Goal: Task Accomplishment & Management: Complete application form

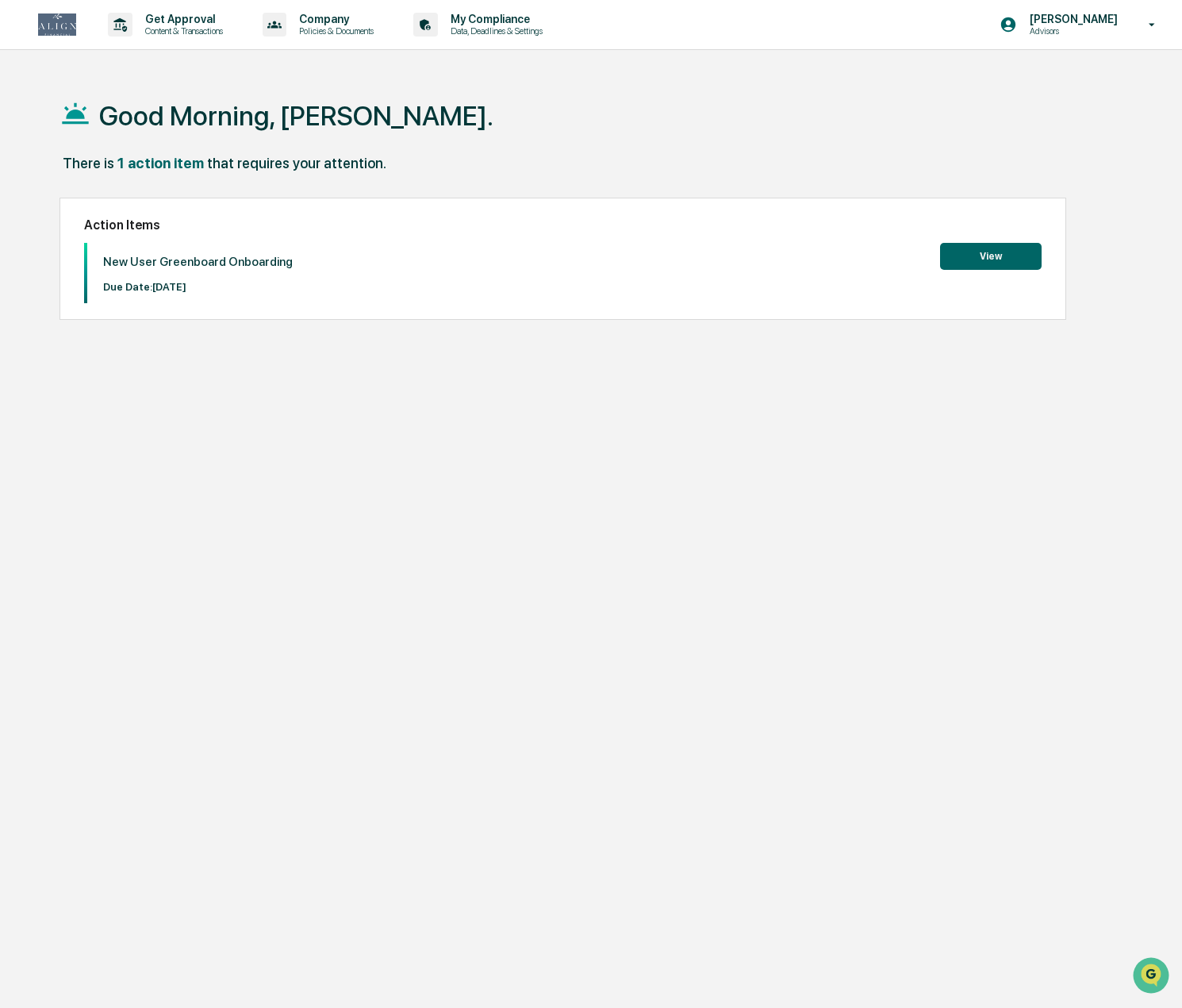
click at [996, 249] on button "View" at bounding box center [991, 255] width 102 height 27
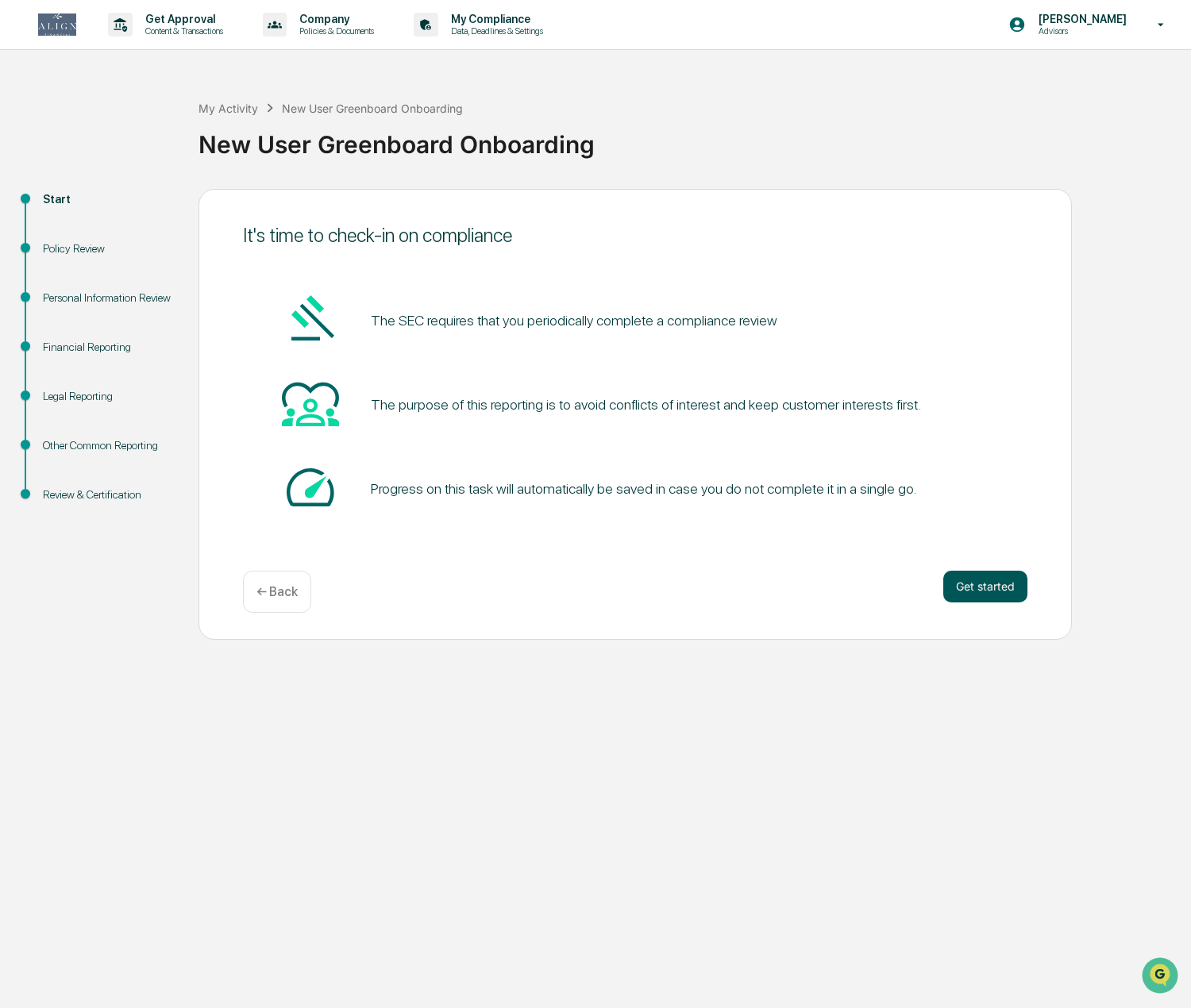
click at [996, 586] on button "Get started" at bounding box center [985, 587] width 84 height 32
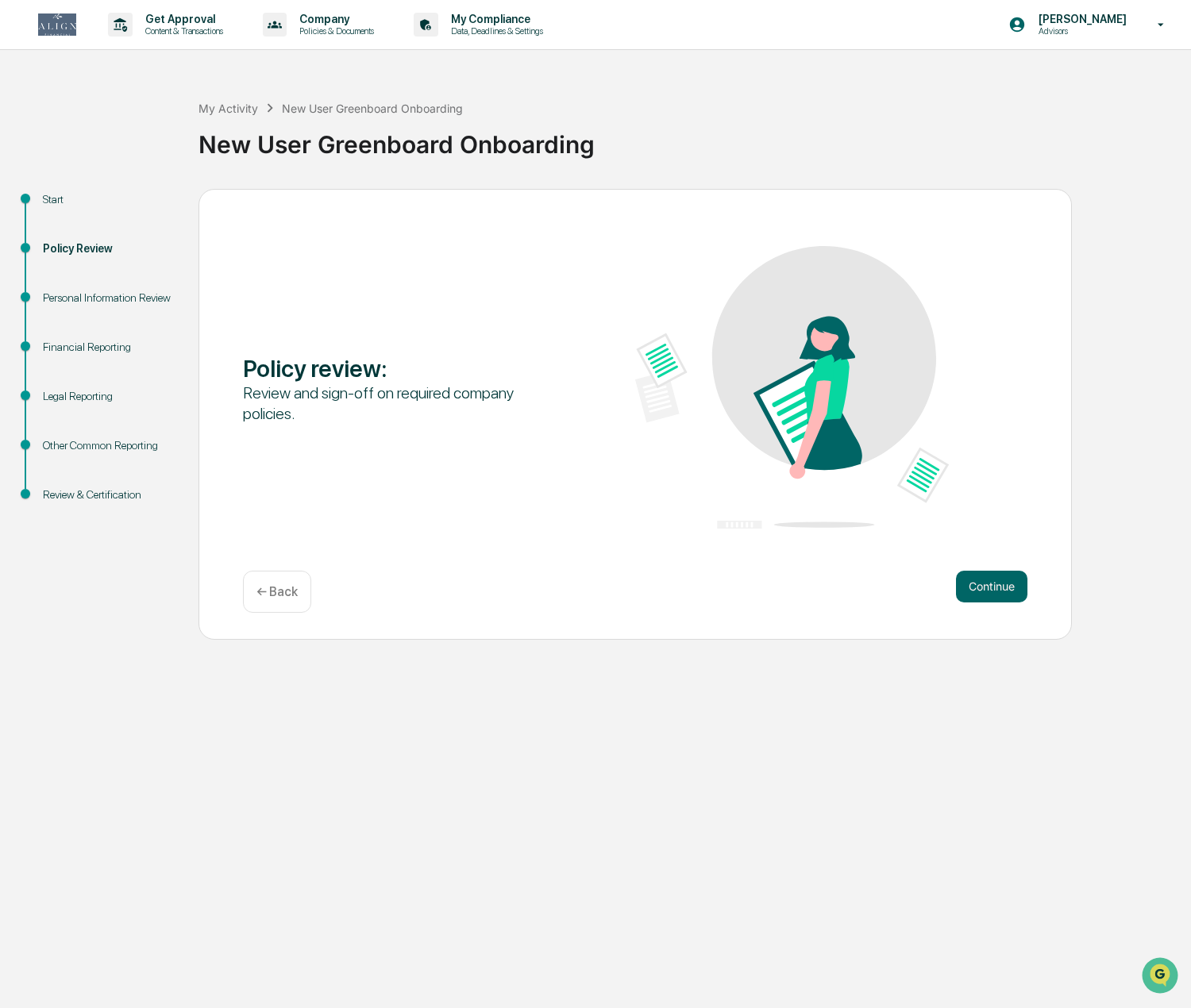
click at [996, 586] on button "Continue" at bounding box center [991, 587] width 72 height 32
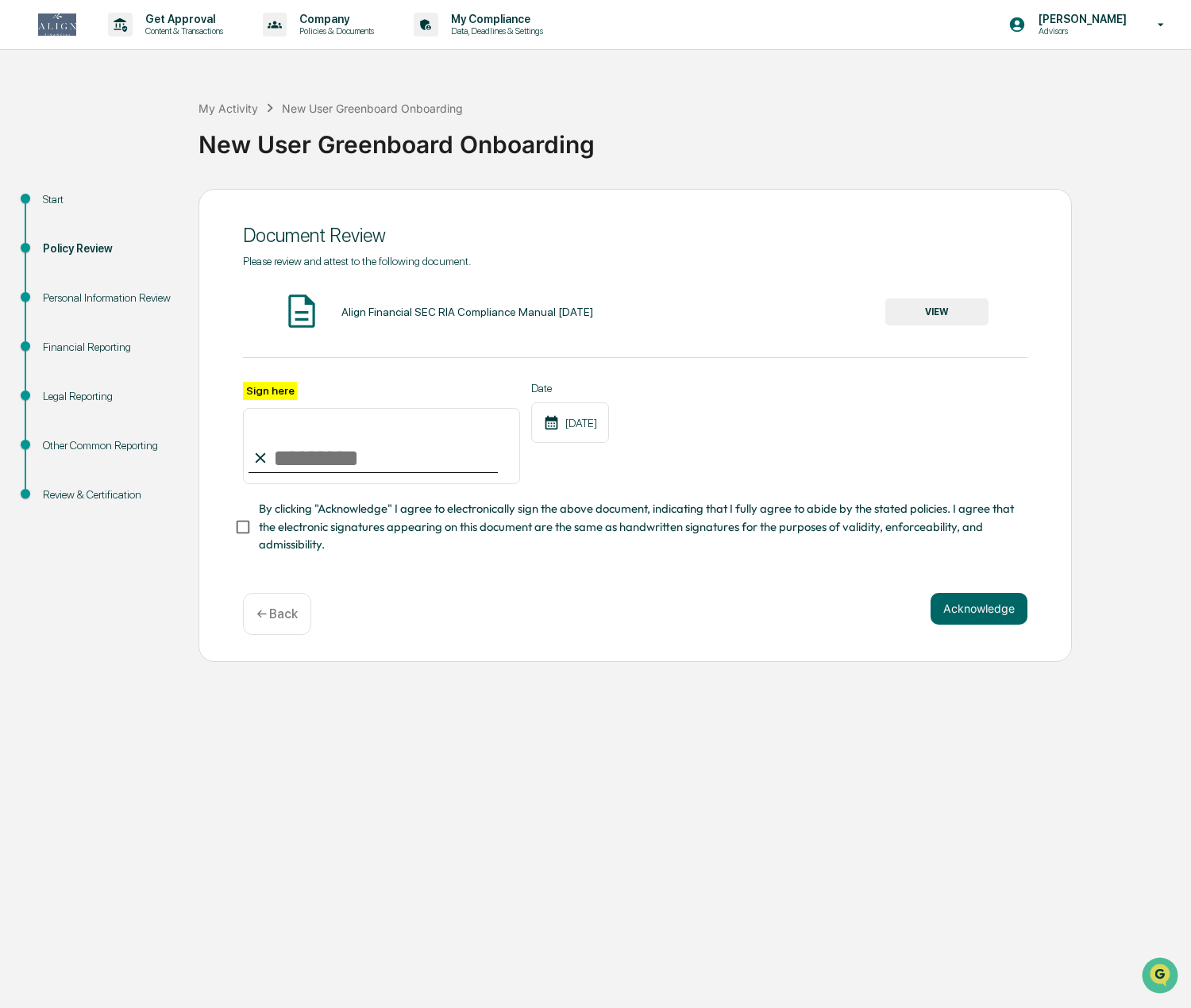
click at [927, 308] on button "VIEW" at bounding box center [936, 311] width 104 height 27
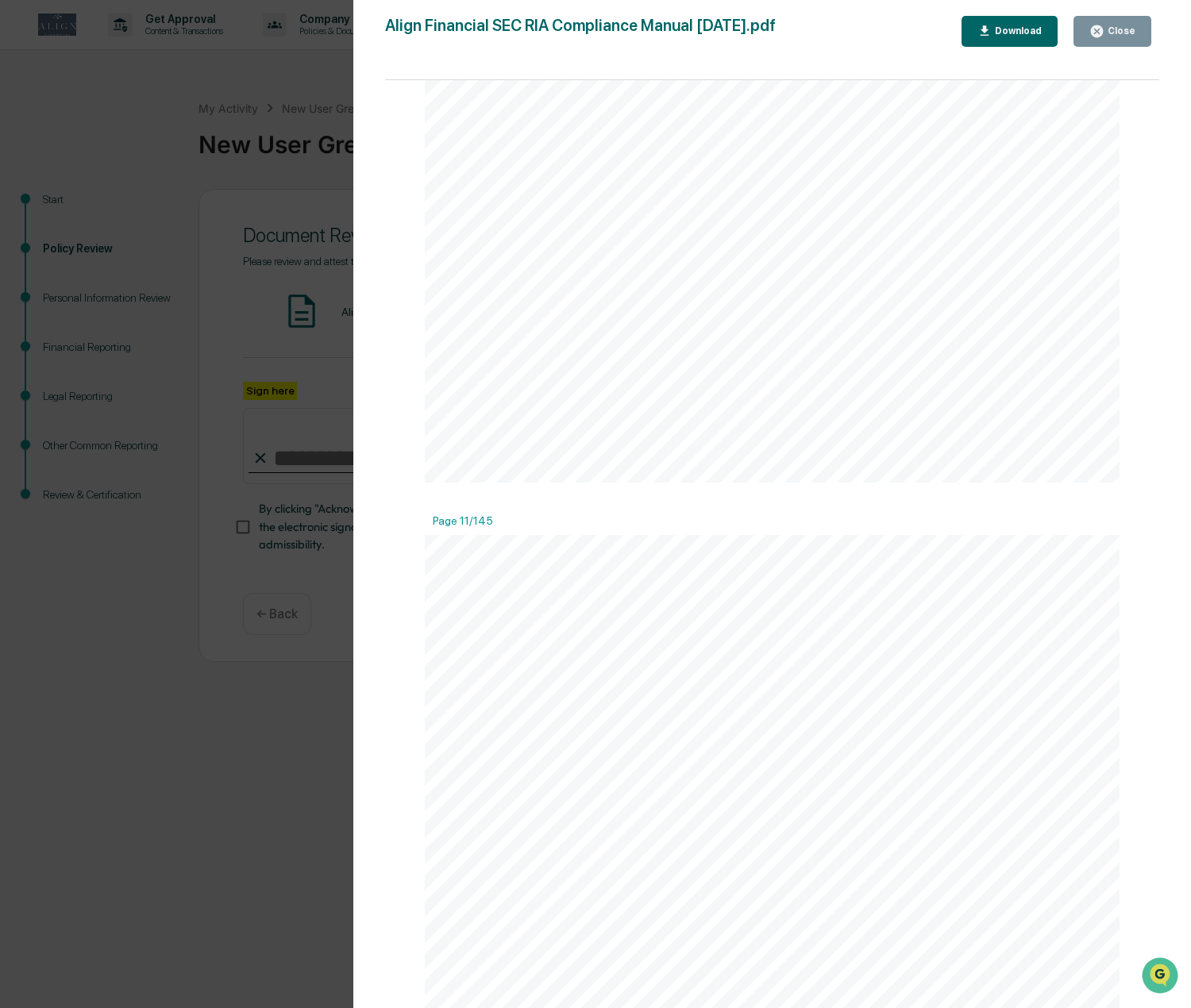
scroll to position [9127, 0]
click at [1172, 907] on div "Version History [DATE] 05:44 PM [PERSON_NAME] Align Financial SEC RIA Complianc…" at bounding box center [772, 519] width 838 height 1040
click at [1022, 28] on div "Download" at bounding box center [1017, 31] width 50 height 11
click at [783, 299] on div at bounding box center [771, 566] width 695 height 899
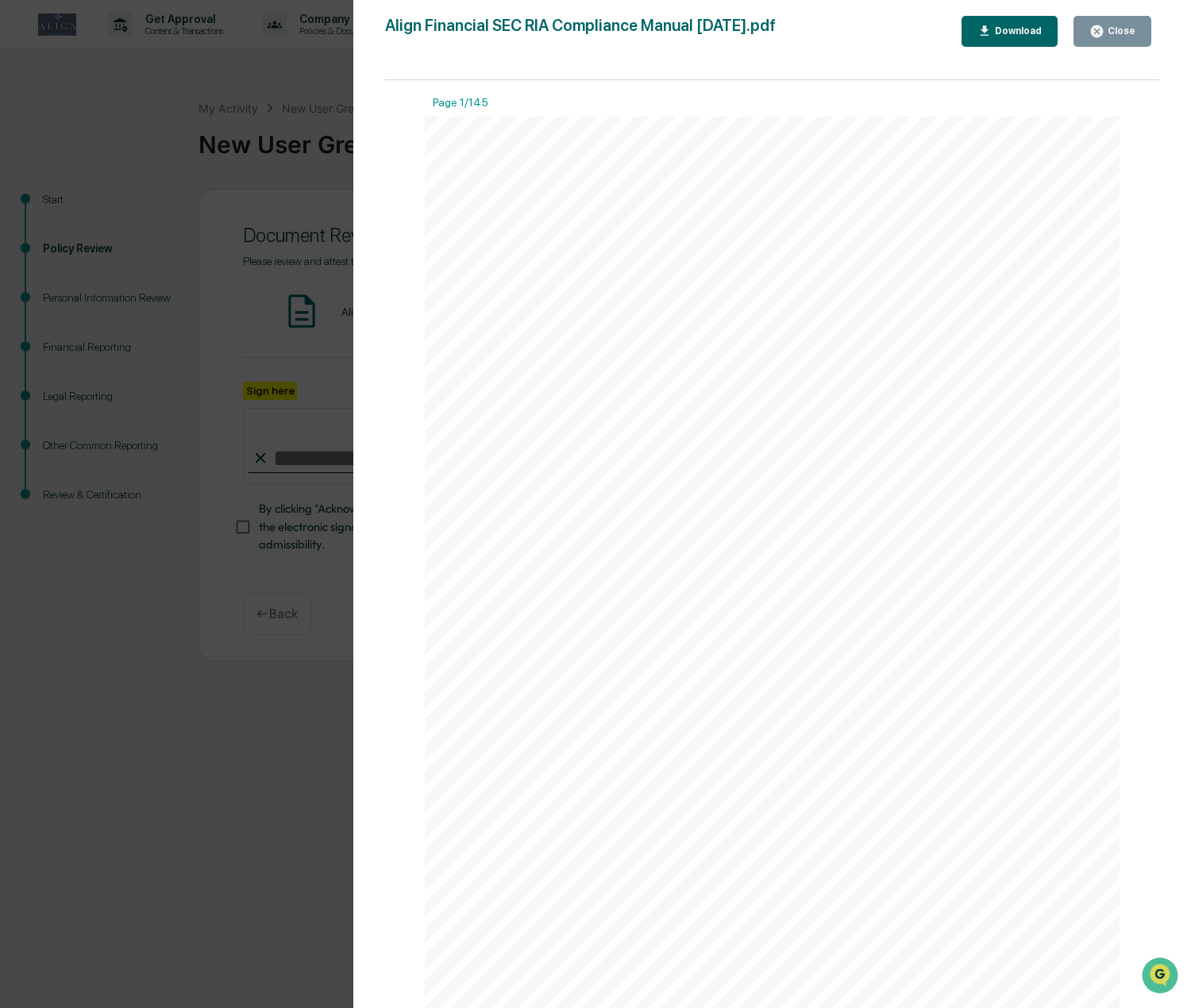
click at [1097, 28] on icon "button" at bounding box center [1096, 31] width 12 height 12
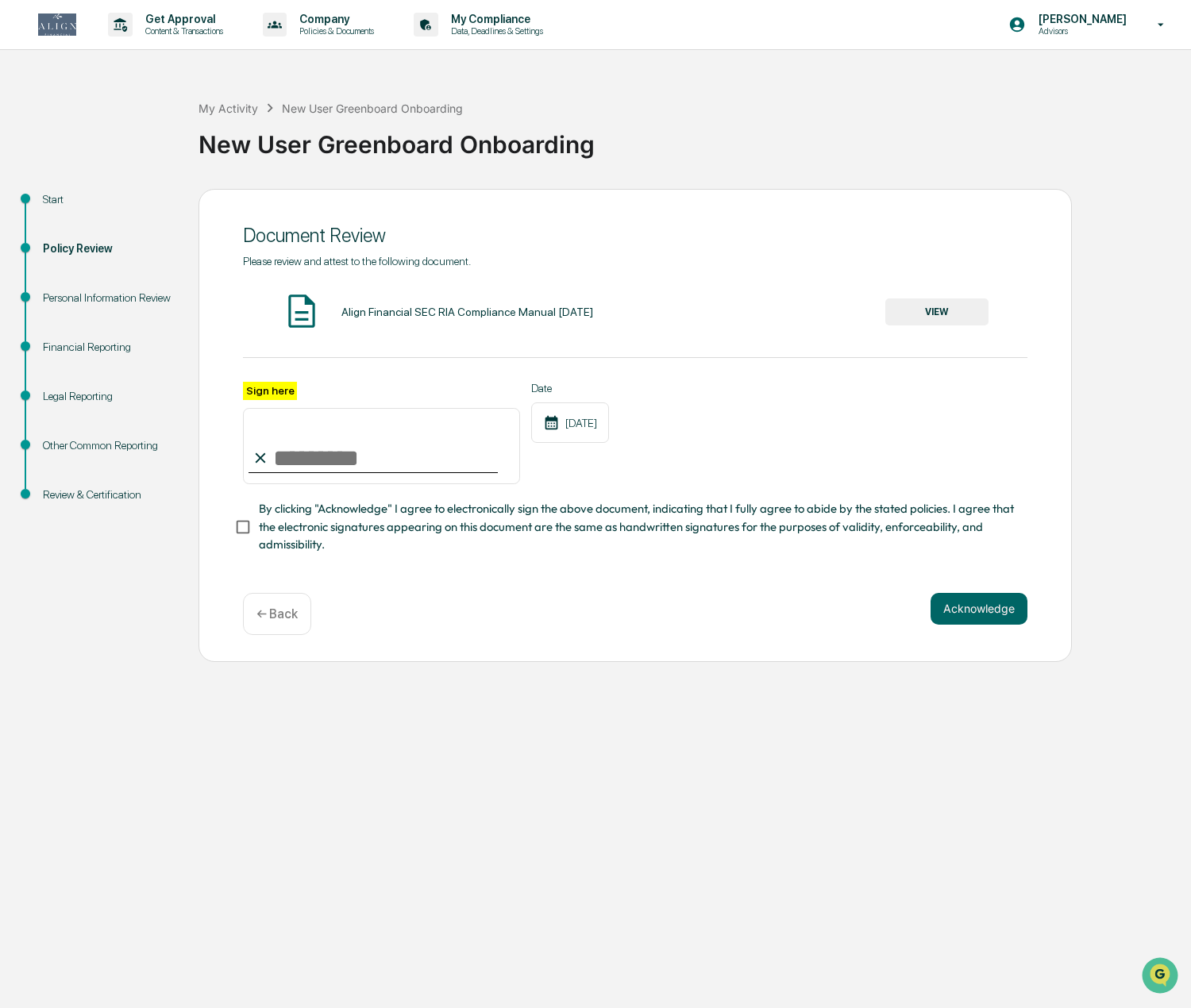
click at [279, 462] on input "Sign here" at bounding box center [381, 446] width 277 height 76
type input "********"
click at [984, 618] on button "Acknowledge" at bounding box center [979, 609] width 97 height 32
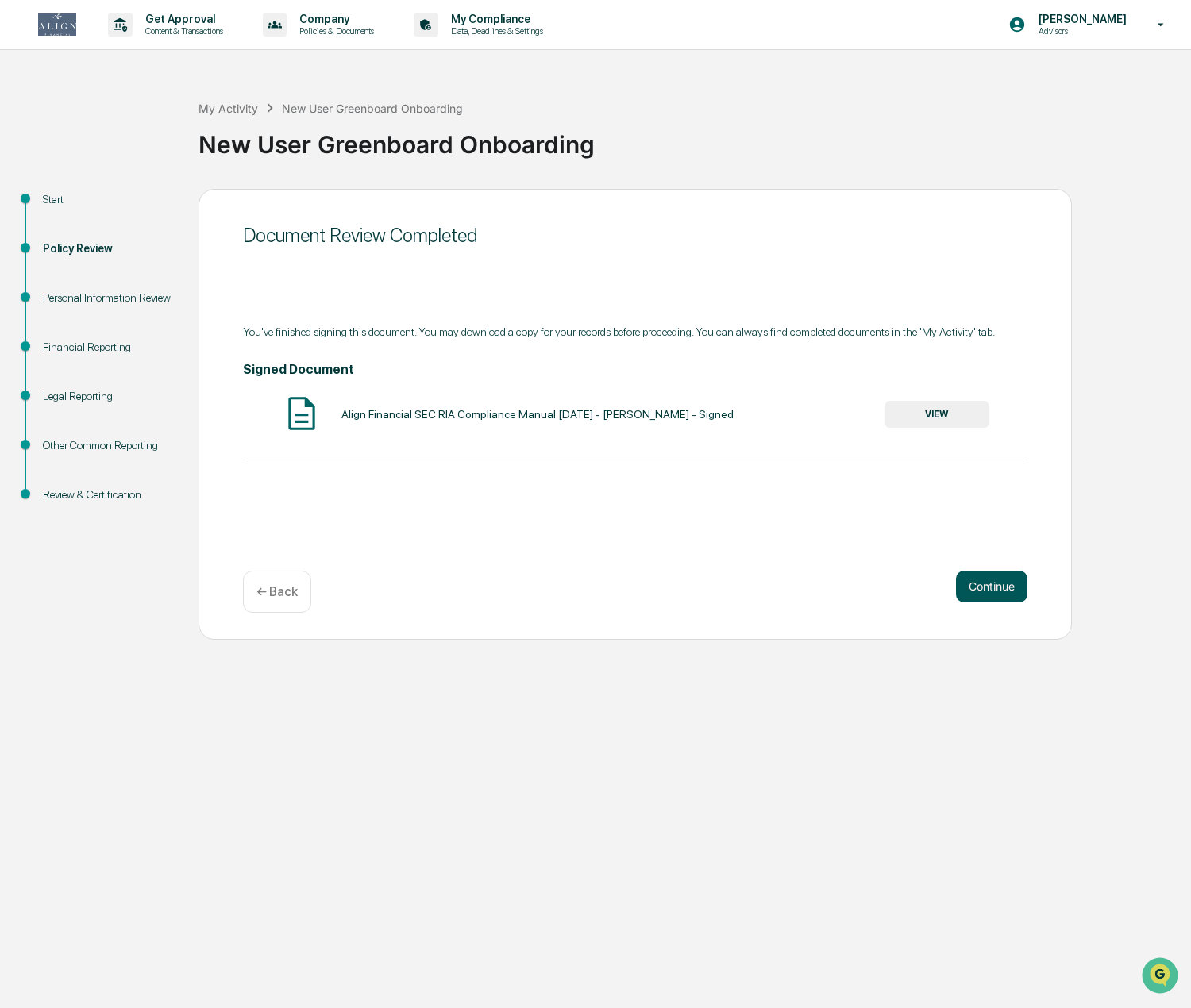
click at [1002, 582] on button "Continue" at bounding box center [991, 587] width 72 height 32
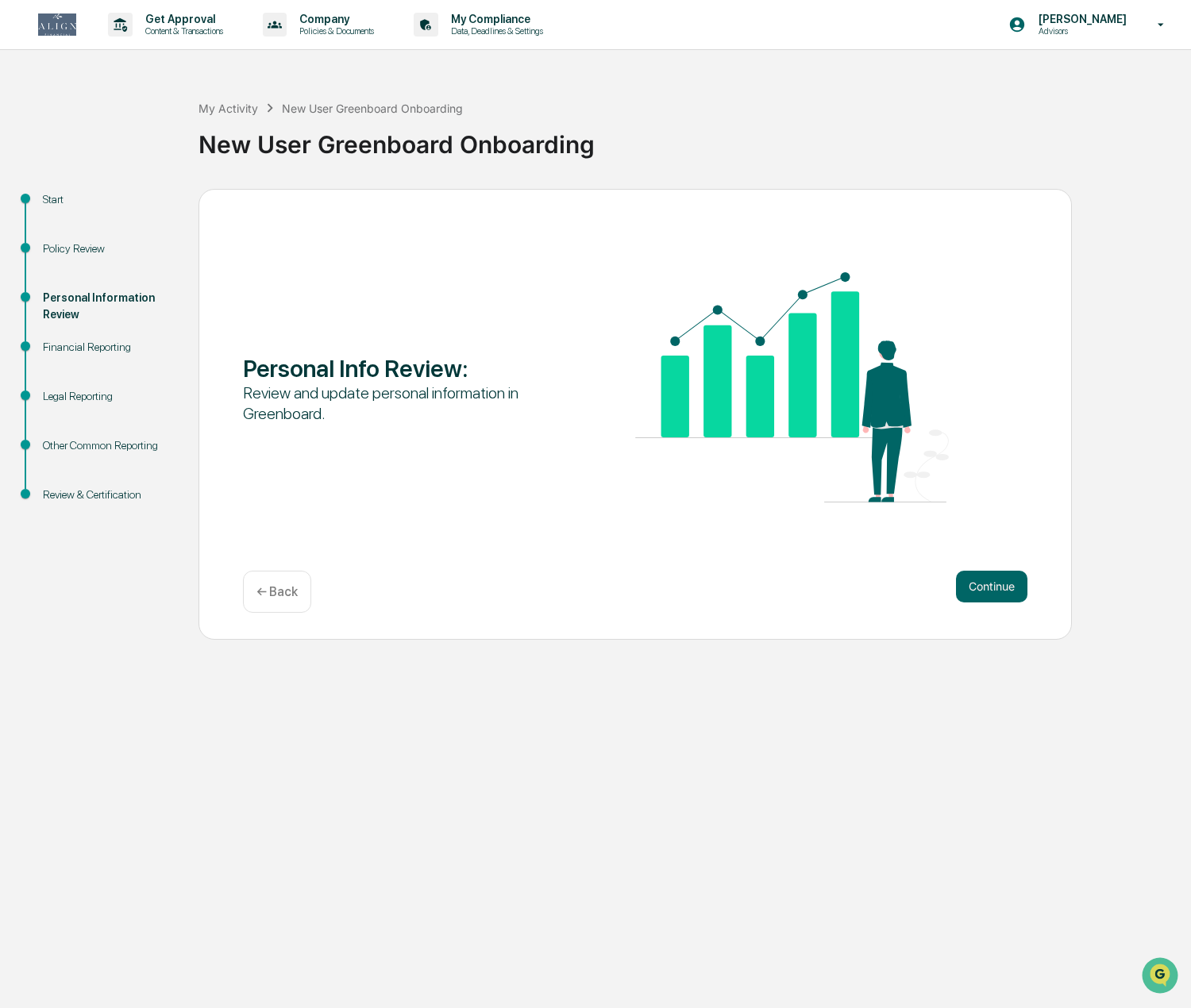
click at [1002, 582] on button "Continue" at bounding box center [991, 587] width 72 height 32
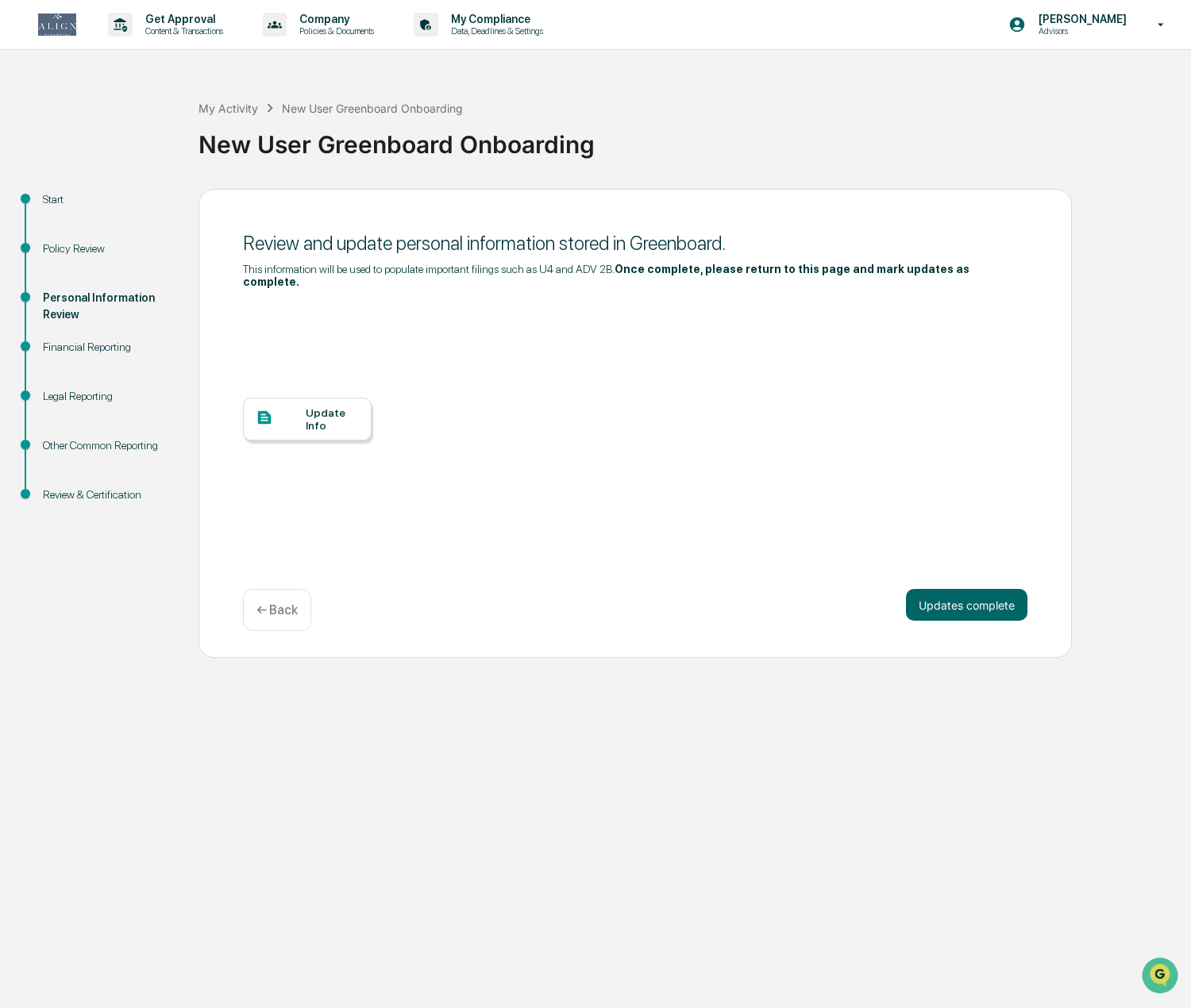
click at [310, 407] on div "Update Info" at bounding box center [332, 419] width 53 height 25
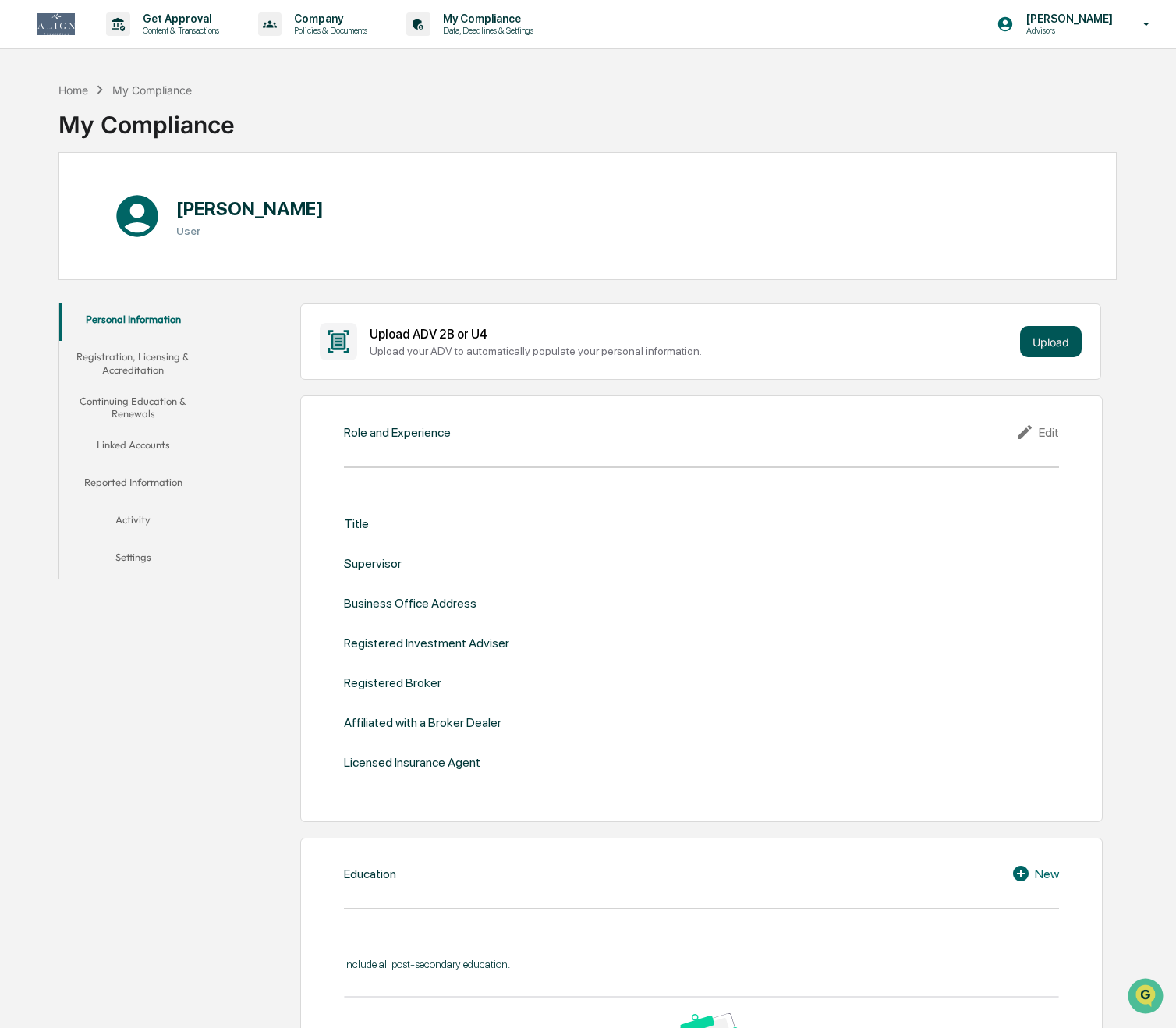
click at [1062, 340] on button "Upload" at bounding box center [1050, 342] width 61 height 31
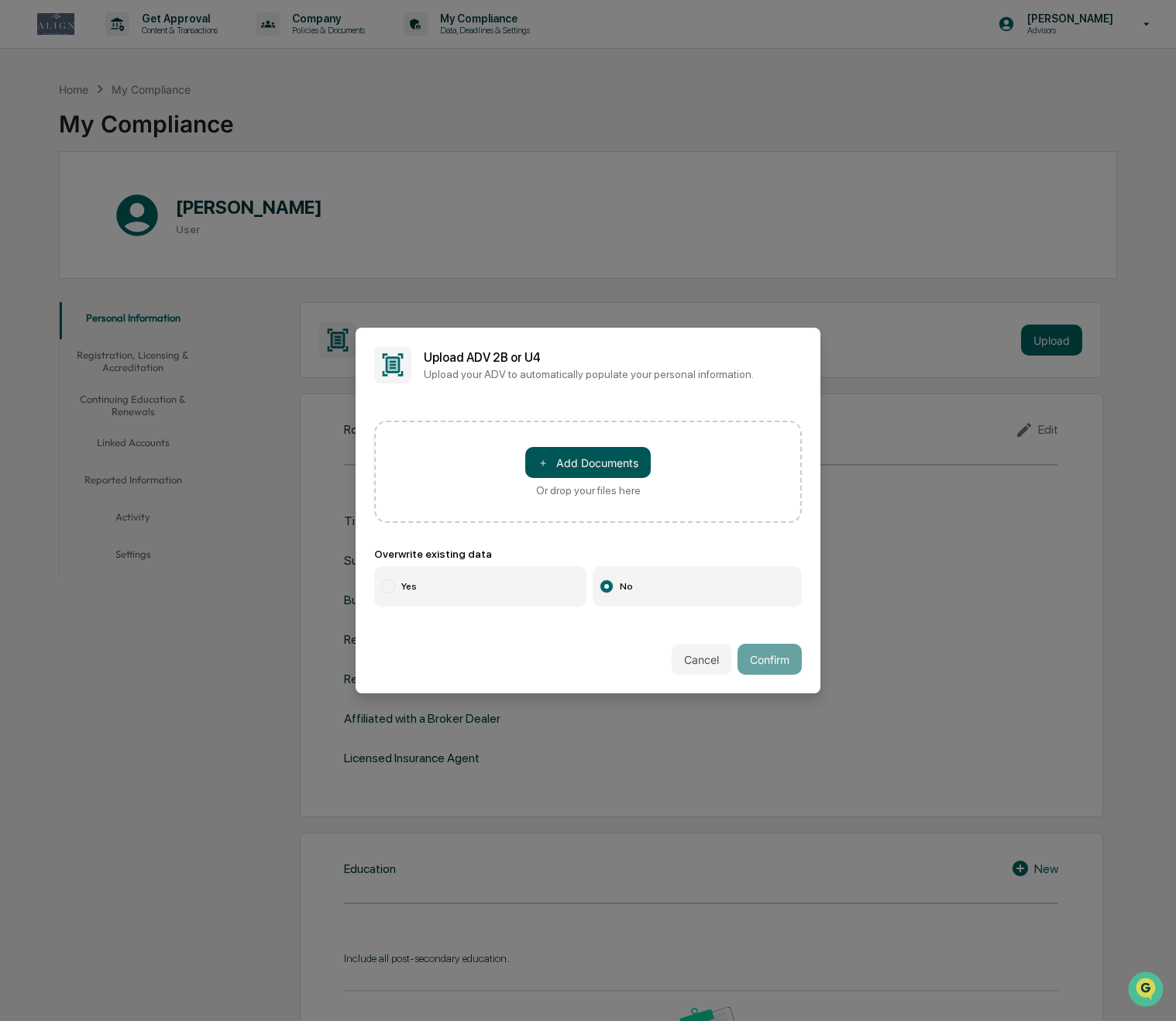
click at [564, 462] on button "＋ Add Documents" at bounding box center [588, 462] width 126 height 31
click at [707, 662] on button "Cancel" at bounding box center [702, 659] width 60 height 31
